Goal: Information Seeking & Learning: Learn about a topic

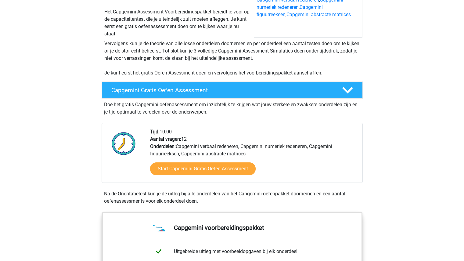
scroll to position [93, 0]
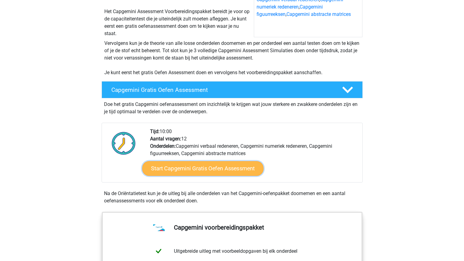
click at [216, 169] on link "Start Capgemini Gratis Oefen Assessment" at bounding box center [202, 168] width 121 height 15
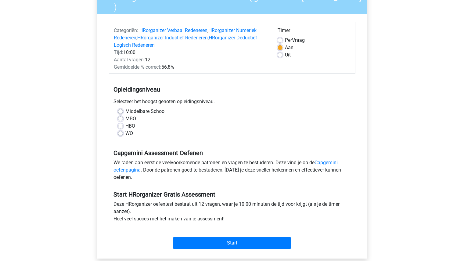
scroll to position [60, 0]
click at [125, 131] on label "WO" at bounding box center [129, 132] width 8 height 7
click at [122, 131] on input "WO" at bounding box center [120, 132] width 5 height 6
radio input "true"
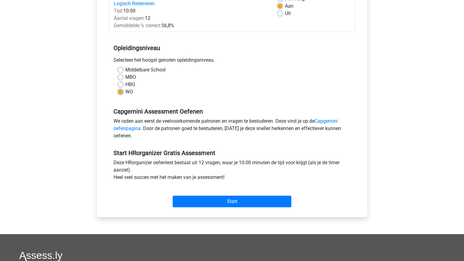
scroll to position [102, 0]
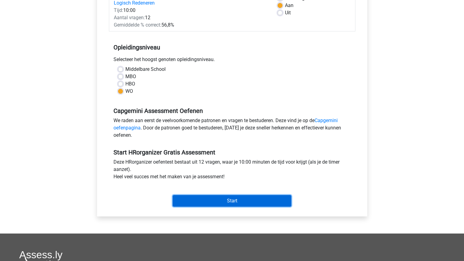
click at [227, 203] on input "Start" at bounding box center [232, 201] width 119 height 12
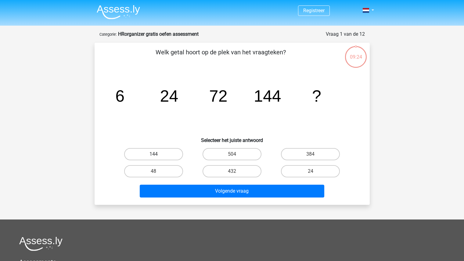
click at [149, 149] on label "144" at bounding box center [153, 154] width 59 height 12
click at [153, 154] on input "144" at bounding box center [155, 156] width 4 height 4
radio input "true"
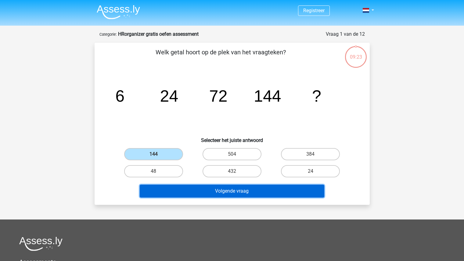
click at [215, 192] on button "Volgende vraag" at bounding box center [232, 191] width 185 height 13
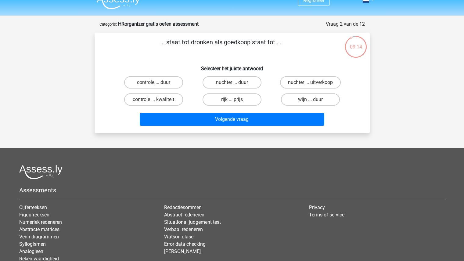
scroll to position [9, 0]
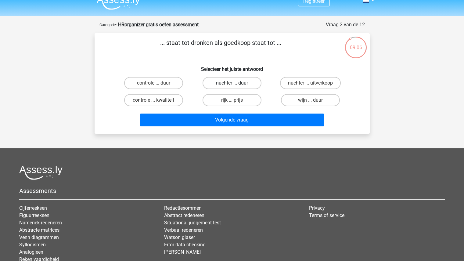
click at [228, 84] on label "nuchter ... duur" at bounding box center [232, 83] width 59 height 12
click at [232, 84] on input "nuchter ... duur" at bounding box center [234, 85] width 4 height 4
radio input "true"
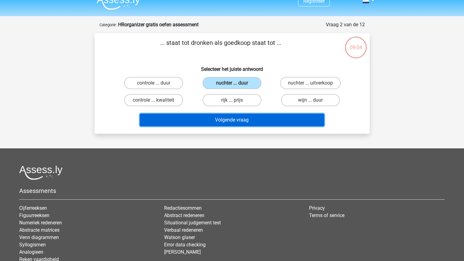
click at [214, 121] on button "Volgende vraag" at bounding box center [232, 119] width 185 height 13
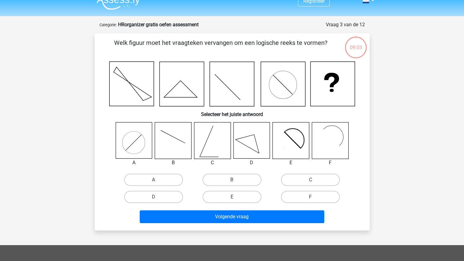
scroll to position [31, 0]
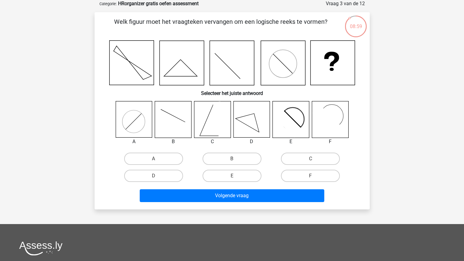
click at [398, 87] on div "Registreer" at bounding box center [232, 176] width 464 height 415
click at [303, 174] on label "F" at bounding box center [310, 176] width 59 height 12
click at [311, 176] on input "F" at bounding box center [313, 178] width 4 height 4
radio input "true"
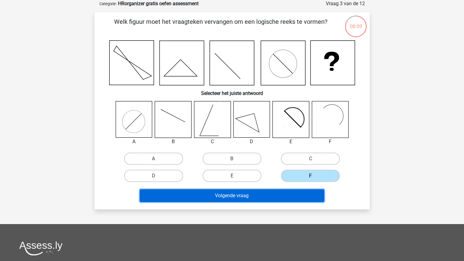
click at [254, 194] on button "Volgende vraag" at bounding box center [232, 195] width 185 height 13
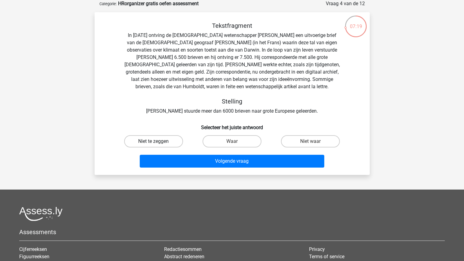
click at [171, 142] on label "Niet te zeggen" at bounding box center [153, 141] width 59 height 12
click at [157, 142] on input "Niet te zeggen" at bounding box center [155, 143] width 4 height 4
radio input "true"
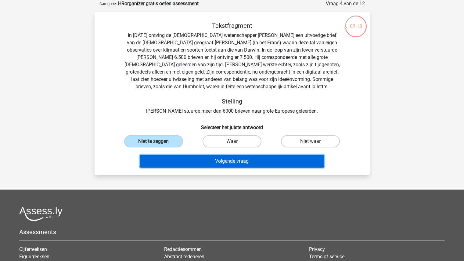
click at [234, 164] on button "Volgende vraag" at bounding box center [232, 161] width 185 height 13
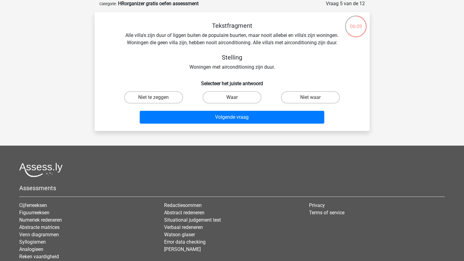
click at [228, 96] on label "Waar" at bounding box center [232, 97] width 59 height 12
click at [232, 97] on input "Waar" at bounding box center [234, 99] width 4 height 4
radio input "true"
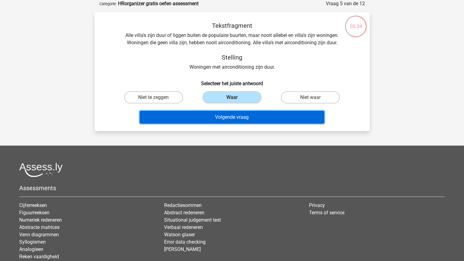
click at [225, 119] on button "Volgende vraag" at bounding box center [232, 117] width 185 height 13
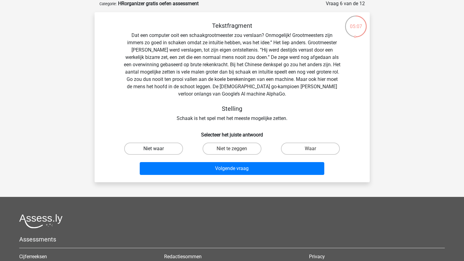
click at [168, 153] on label "Niet waar" at bounding box center [153, 148] width 59 height 12
click at [157, 153] on input "Niet waar" at bounding box center [155, 151] width 4 height 4
radio input "true"
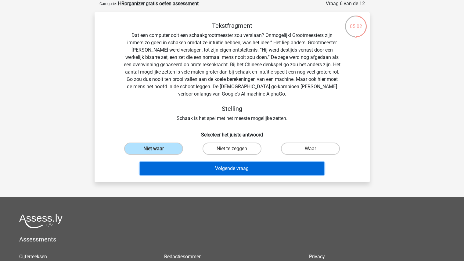
click at [213, 167] on button "Volgende vraag" at bounding box center [232, 168] width 185 height 13
